Goal: Task Accomplishment & Management: Use online tool/utility

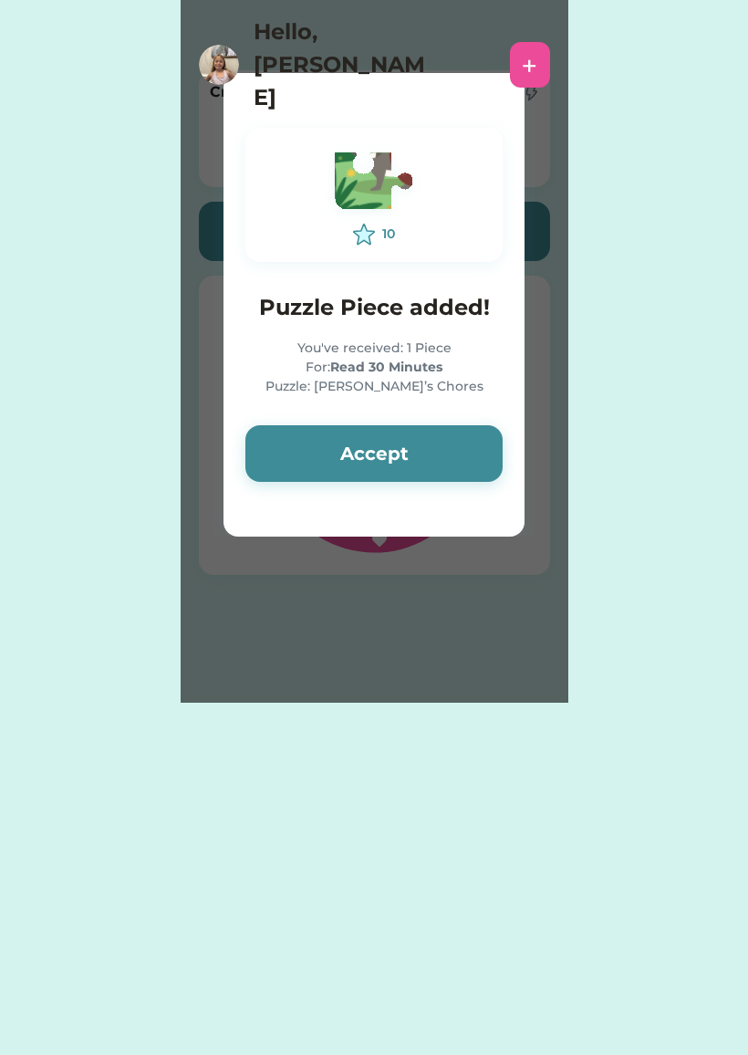
click at [427, 458] on button "Accept" at bounding box center [373, 453] width 257 height 57
click at [435, 460] on button "Accept" at bounding box center [373, 453] width 257 height 57
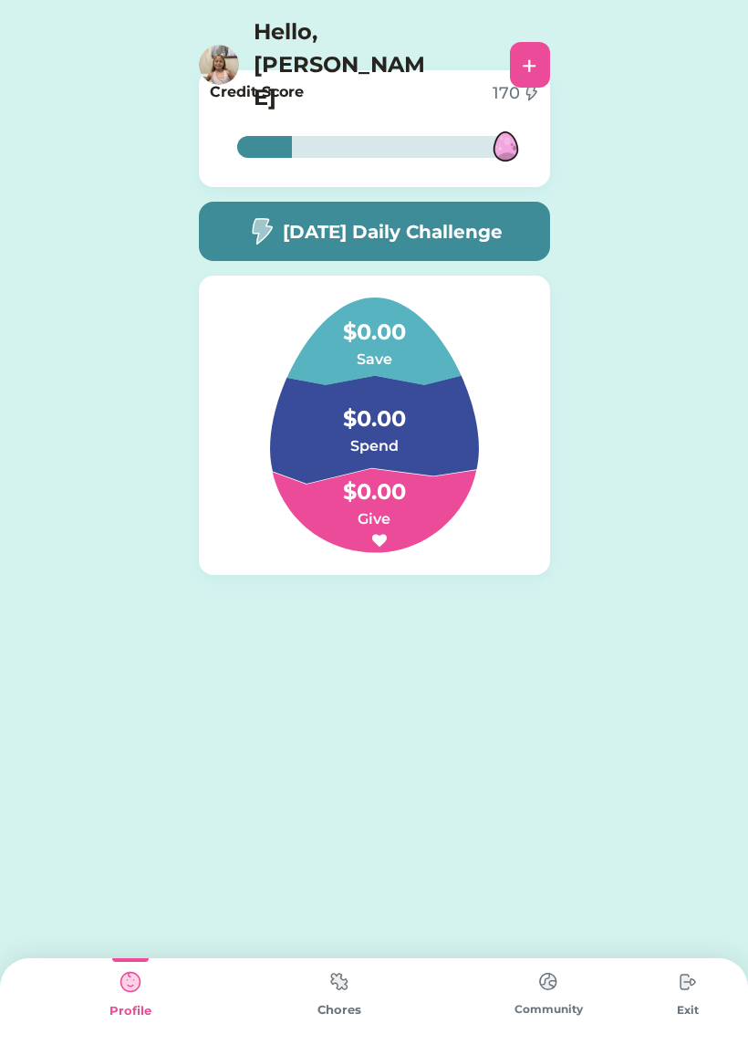
click at [340, 998] on img at bounding box center [339, 981] width 36 height 36
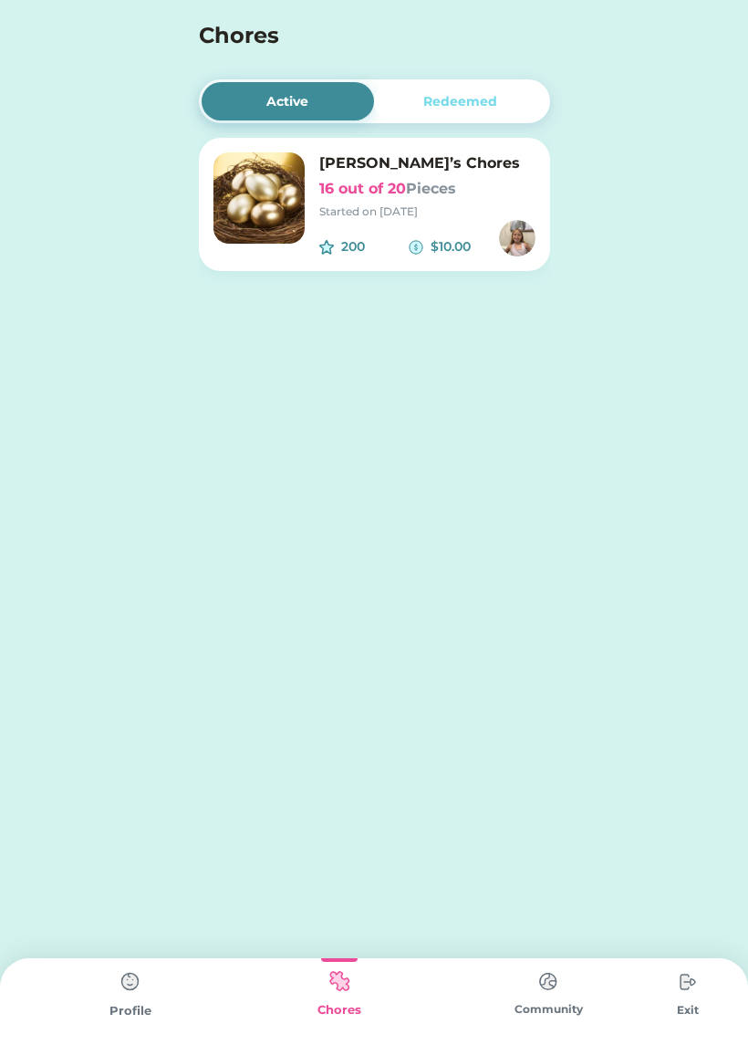
click at [378, 183] on h6 "16 out of 20 Pieces" at bounding box center [427, 189] width 216 height 22
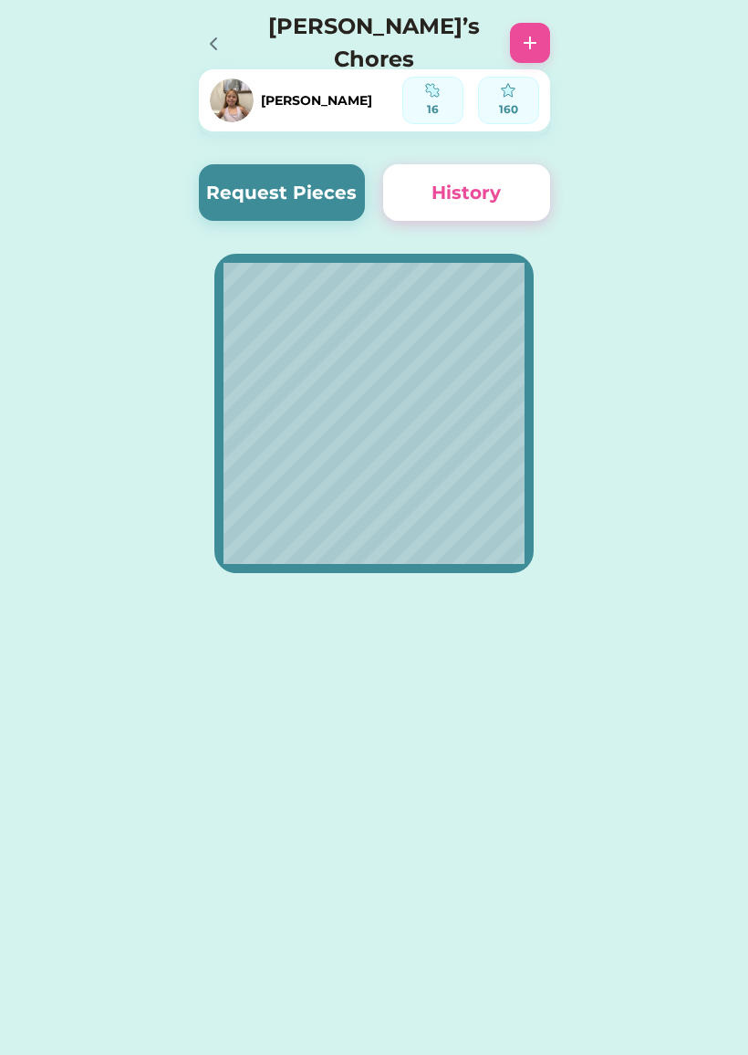
click at [335, 182] on button "Request Pieces" at bounding box center [282, 192] width 167 height 57
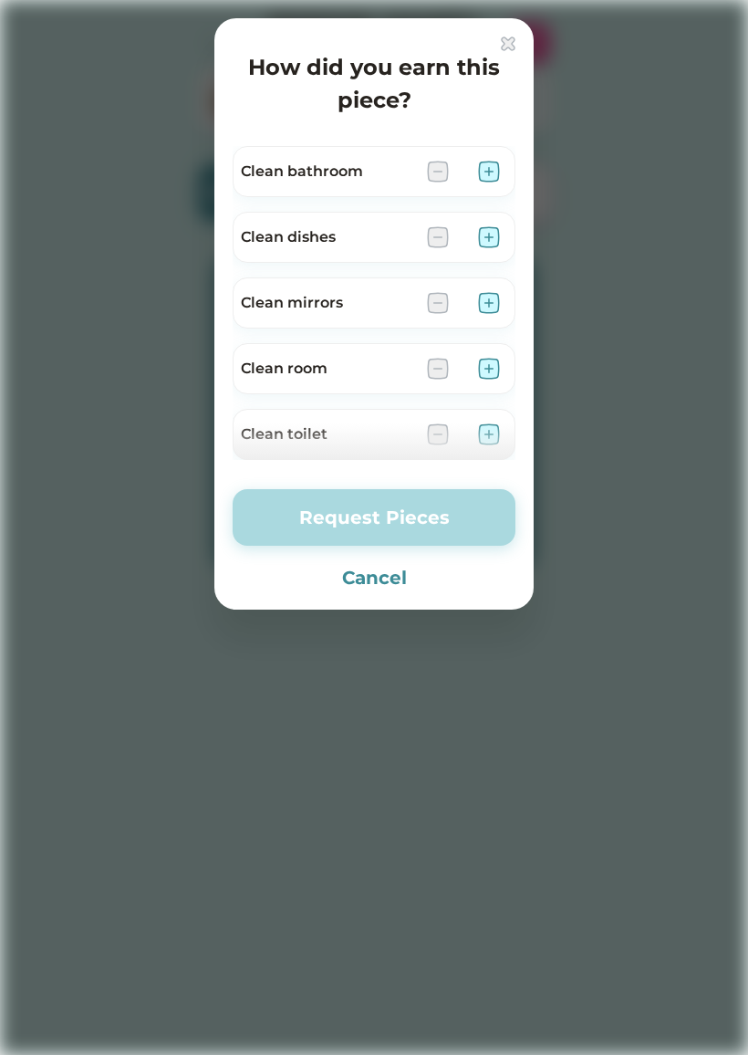
click at [527, 29] on div "How did you earn this piece? Clean bathroom Clean dishes Clean mirrors Clean ro…" at bounding box center [373, 313] width 319 height 591
click at [513, 48] on img at bounding box center [508, 43] width 15 height 15
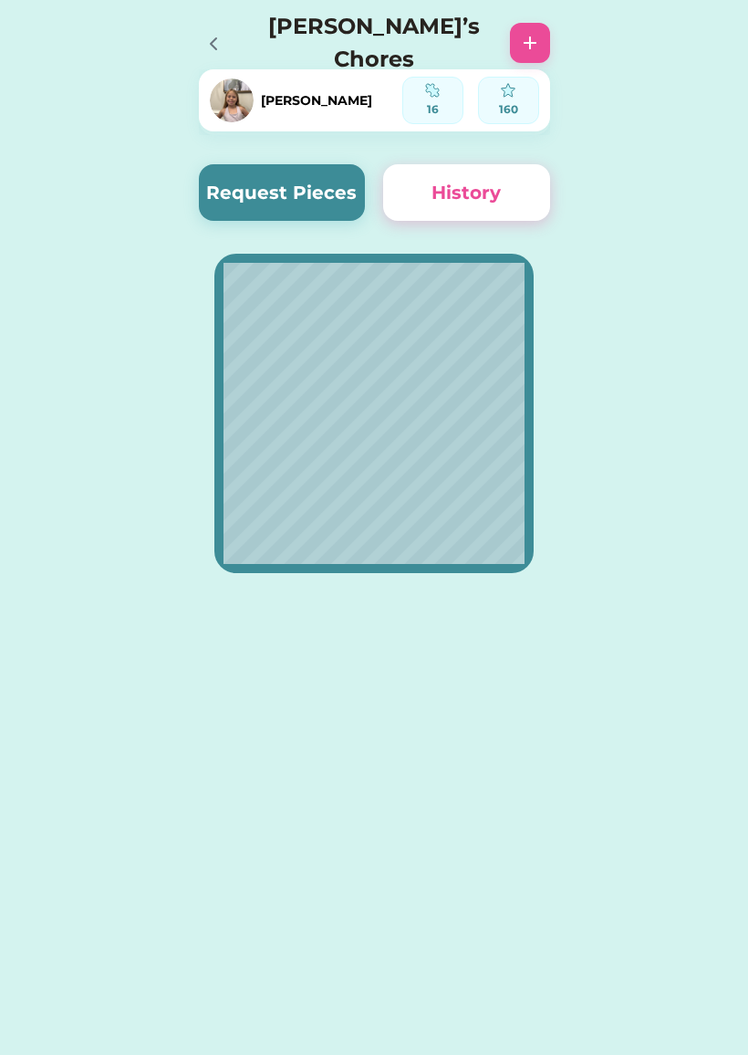
click at [286, 200] on button "Request Pieces" at bounding box center [282, 192] width 167 height 57
